Goal: Task Accomplishment & Management: Use online tool/utility

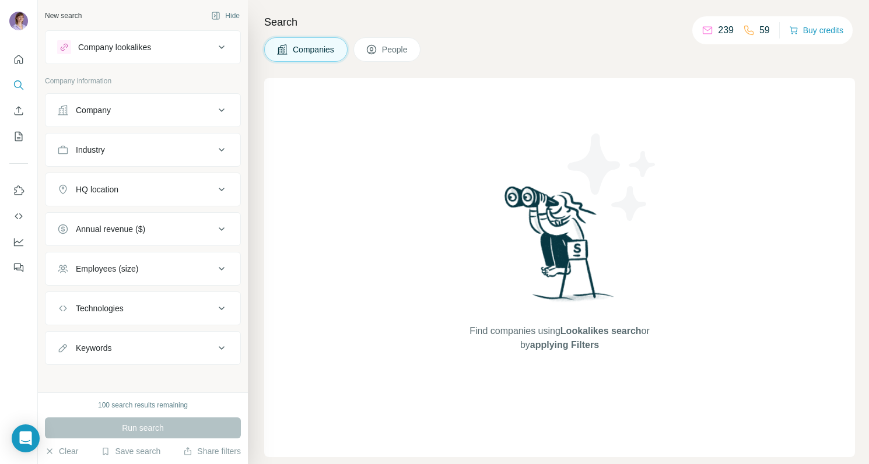
click at [405, 37] on button "People" at bounding box center [387, 49] width 68 height 24
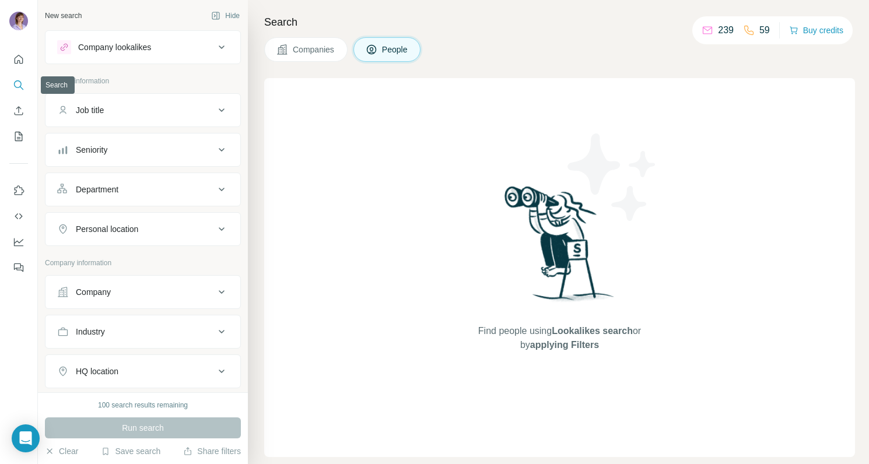
click at [19, 90] on icon "Search" at bounding box center [19, 85] width 12 height 12
click at [111, 106] on div "Job title" at bounding box center [135, 110] width 157 height 12
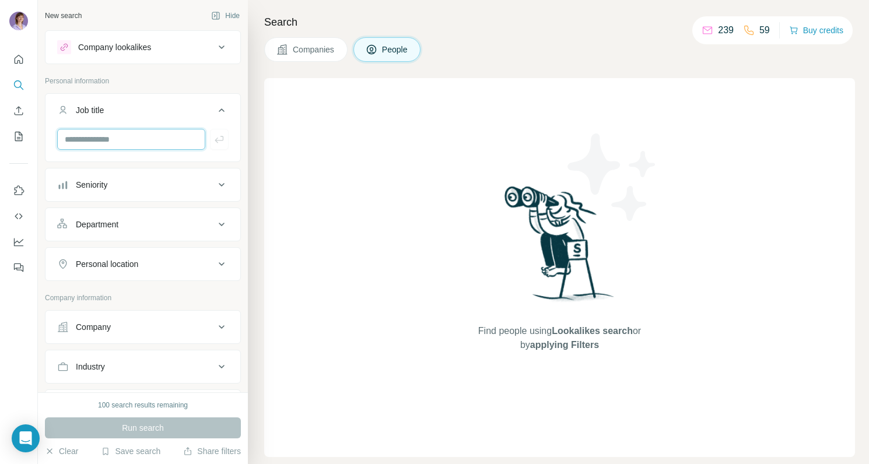
click at [122, 148] on input "text" at bounding box center [131, 139] width 148 height 21
type input "**********"
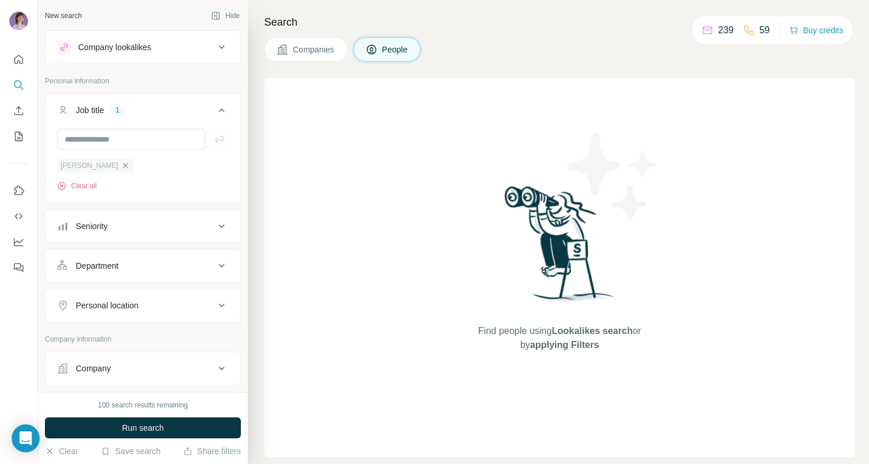
click at [122, 165] on icon "button" at bounding box center [124, 165] width 5 height 5
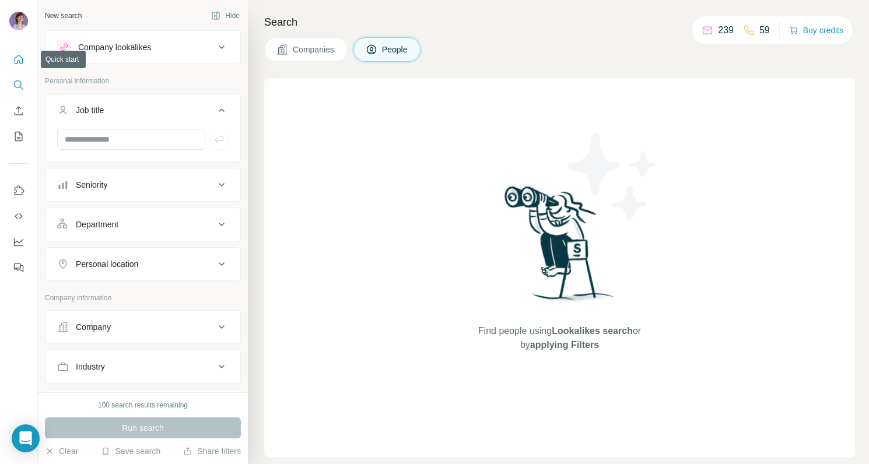
click at [19, 62] on icon "Quick start" at bounding box center [19, 60] width 12 height 12
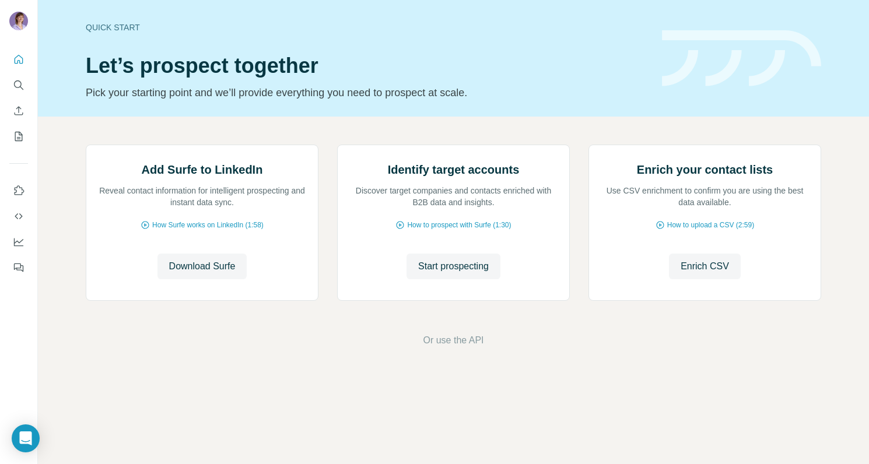
scroll to position [40, 0]
click at [215, 274] on span "Download Surfe" at bounding box center [202, 267] width 66 height 14
